Goal: Obtain resource: Obtain resource

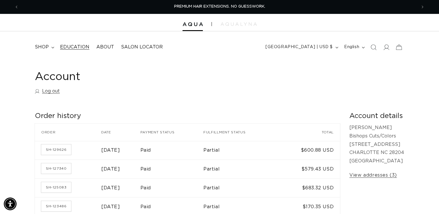
click at [82, 47] on span "Education" at bounding box center [74, 47] width 29 height 6
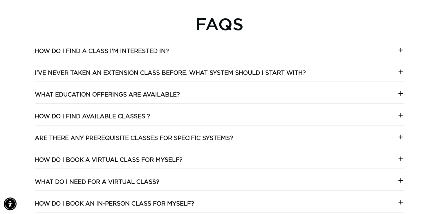
scroll to position [0, 398]
click at [398, 92] on icon at bounding box center [400, 93] width 7 height 7
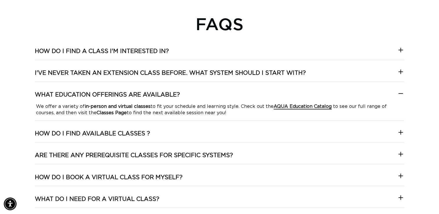
scroll to position [0, 796]
click at [314, 107] on strong "AQUA Education Catalog" at bounding box center [303, 106] width 58 height 5
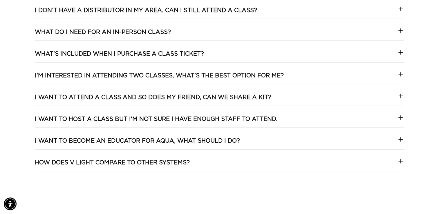
click at [403, 10] on icon at bounding box center [400, 9] width 7 height 7
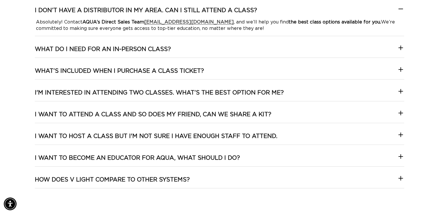
scroll to position [0, 0]
click at [402, 157] on icon at bounding box center [401, 157] width 4 height 0
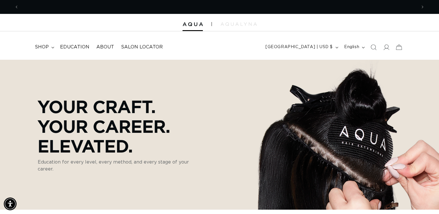
scroll to position [0, 398]
